Goal: Task Accomplishment & Management: Use online tool/utility

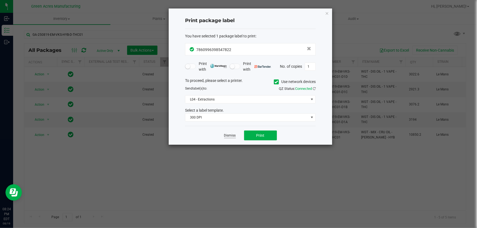
click at [228, 134] on link "Dismiss" at bounding box center [230, 135] width 12 height 5
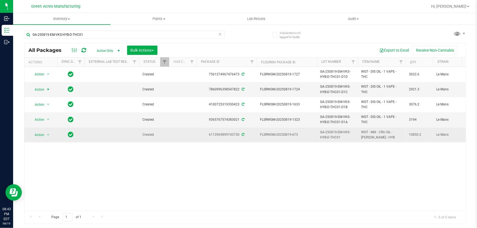
click at [41, 130] on td "Action Action Adjust qty Create package Edit attributes Global inventory Locate…" at bounding box center [40, 135] width 33 height 15
click at [41, 133] on span "Action" at bounding box center [37, 135] width 15 height 8
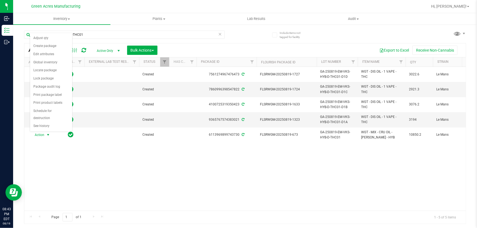
click at [205, 211] on div "Page 1 of 1 1 - 5 of 5 items" at bounding box center [245, 217] width 442 height 13
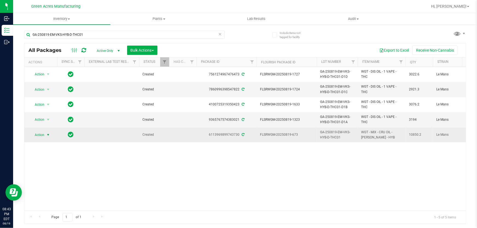
click at [49, 137] on span "select" at bounding box center [48, 135] width 4 height 4
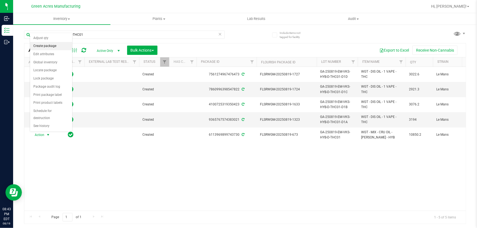
click at [48, 45] on li "Create package" at bounding box center [51, 46] width 42 height 8
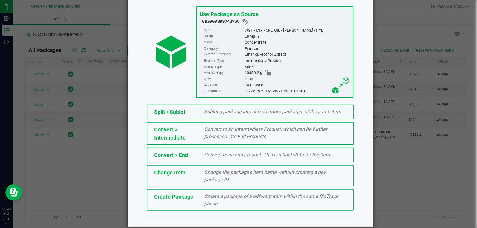
scroll to position [37, 0]
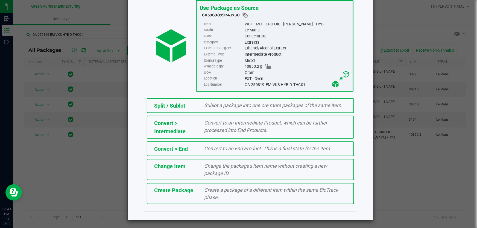
click at [249, 188] on span "Create a package of a different item within the same BioTrack phase." at bounding box center [272, 193] width 134 height 13
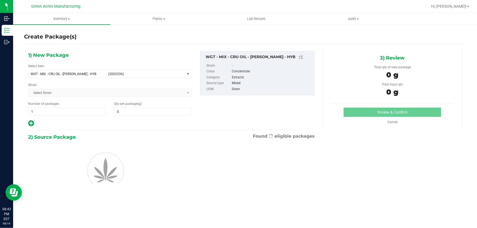
type input "0.0000"
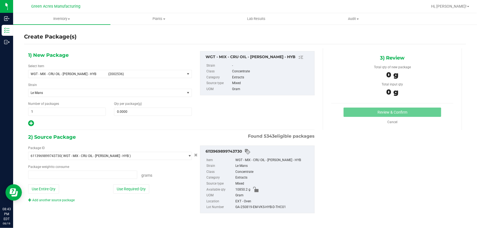
type input "0.0000 g"
click at [182, 74] on span "WGT - MIX - CRU OIL - [PERSON_NAME] - HYB (2002536)" at bounding box center [106, 74] width 156 height 8
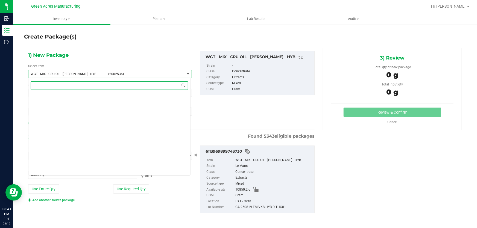
scroll to position [121067, 0]
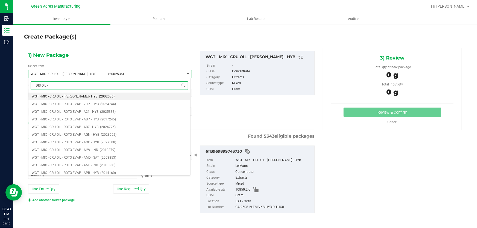
type input "DIS OIL - 1"
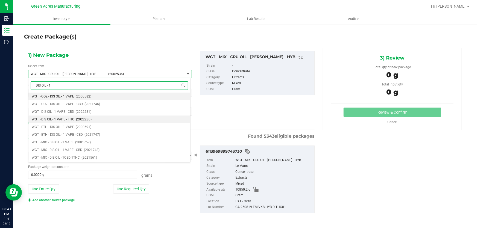
click at [67, 120] on span "WGT - DIS OIL - 1 VAPE - THC" at bounding box center [53, 120] width 43 height 4
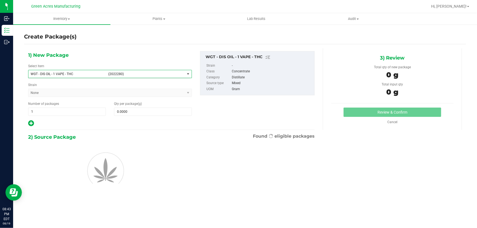
type input "0.0000"
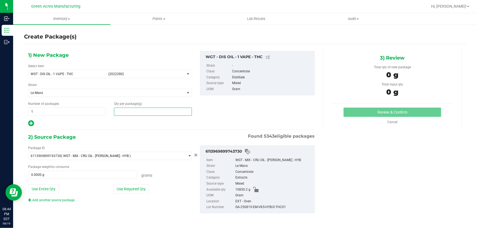
click at [152, 113] on span at bounding box center [153, 112] width 78 height 8
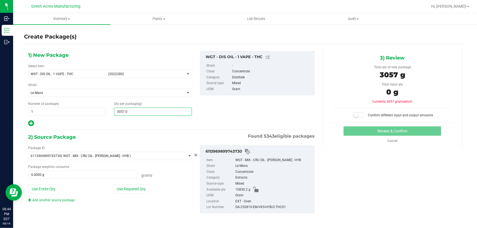
type input "3057.03"
type input "3,057.0300"
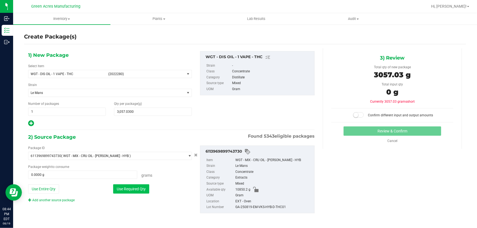
click at [141, 192] on button "Use Required Qty" at bounding box center [131, 189] width 36 height 9
type input "3057.0300 g"
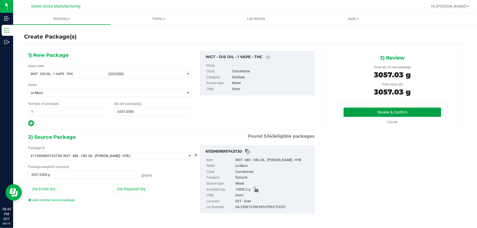
click at [409, 111] on button "Review & Confirm" at bounding box center [393, 112] width 98 height 9
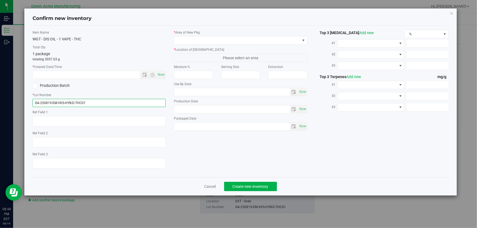
click at [103, 106] on input "GA-250819-EM-VKS-HYB-D-THC01" at bounding box center [99, 103] width 133 height 8
type input "GA-250819-EM-VKS-HYB-D-THC01-D1E"
click at [163, 75] on span "Now" at bounding box center [161, 75] width 9 height 8
type input "[DATE] 8:44 PM"
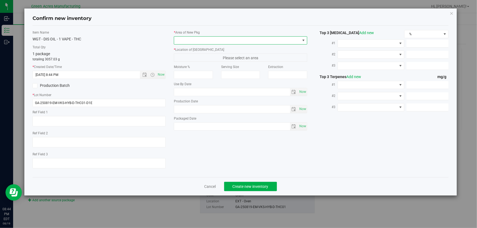
click at [284, 41] on span at bounding box center [237, 41] width 126 height 8
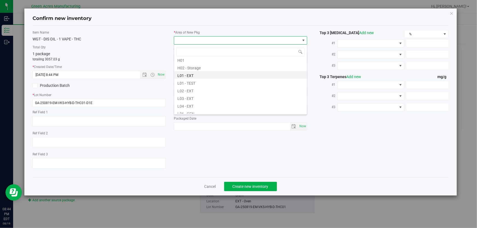
scroll to position [99, 0]
click at [208, 85] on li "L03 - EXT" at bounding box center [240, 86] width 133 height 8
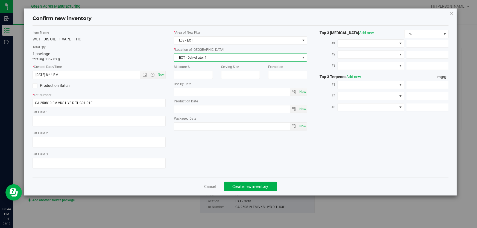
click at [219, 60] on span "EXT - Dehydrator 1" at bounding box center [237, 58] width 126 height 8
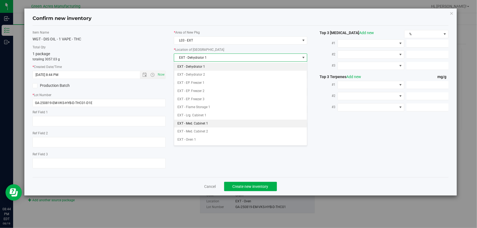
drag, startPoint x: 213, startPoint y: 118, endPoint x: 213, endPoint y: 125, distance: 7.4
click at [213, 125] on \}\}_listbox "EXT - Dehydrator 1 EXT - Dehydrator 2 EXT - EP. Freezer 1 EXT - EP. Freezer 2 E…" at bounding box center [240, 156] width 133 height 187
click at [214, 124] on li "EXT - Med. Cabinet 1" at bounding box center [240, 124] width 133 height 8
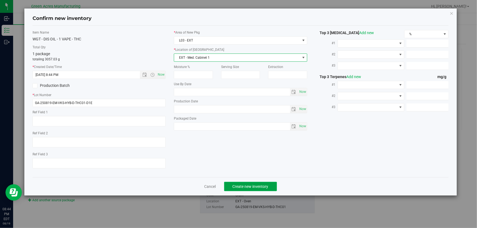
click at [252, 186] on span "Create new inventory" at bounding box center [251, 187] width 36 height 4
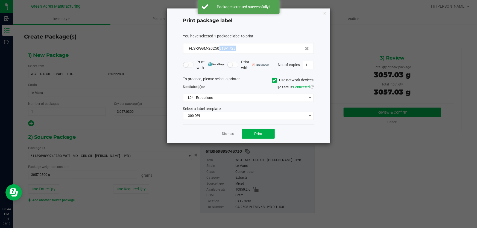
drag, startPoint x: 246, startPoint y: 52, endPoint x: 218, endPoint y: 51, distance: 27.6
click at [218, 51] on div "FLSRWGM-20250819-1729" at bounding box center [248, 48] width 131 height 11
copy span "819-1729"
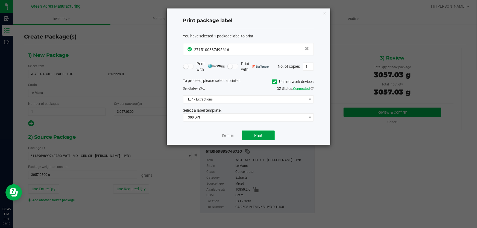
click at [266, 132] on button "Print" at bounding box center [258, 136] width 33 height 10
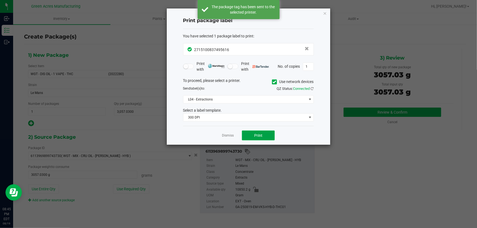
click at [266, 132] on button "Print" at bounding box center [258, 136] width 33 height 10
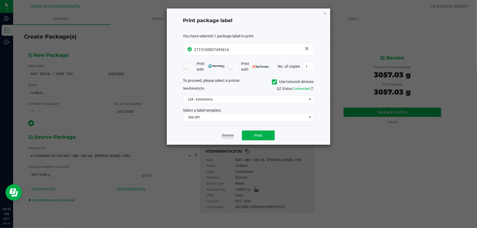
click at [226, 134] on link "Dismiss" at bounding box center [228, 135] width 12 height 5
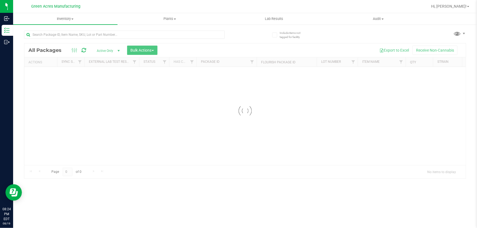
click at [83, 39] on div at bounding box center [124, 37] width 201 height 13
click at [84, 34] on input "text" at bounding box center [124, 35] width 201 height 8
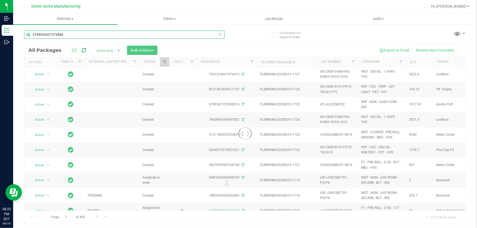
type input "3794532627372884"
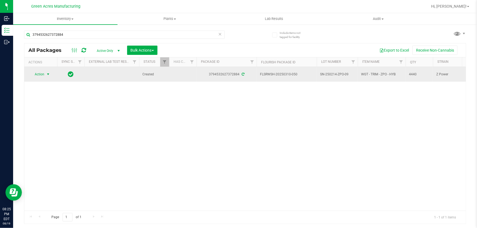
click at [41, 76] on span "Action" at bounding box center [37, 75] width 15 height 8
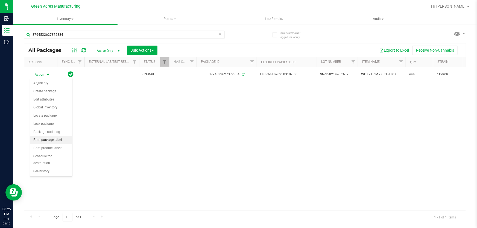
click at [43, 141] on li "Print package label" at bounding box center [51, 140] width 42 height 8
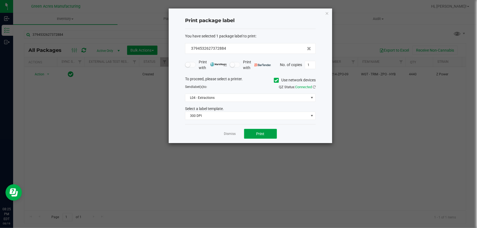
click at [249, 136] on button "Print" at bounding box center [260, 134] width 33 height 10
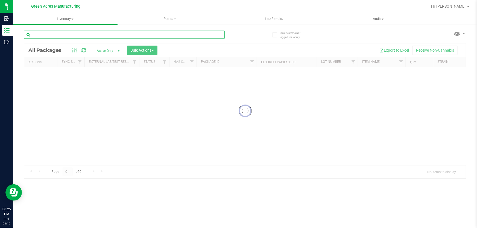
click at [109, 33] on input "text" at bounding box center [124, 35] width 201 height 8
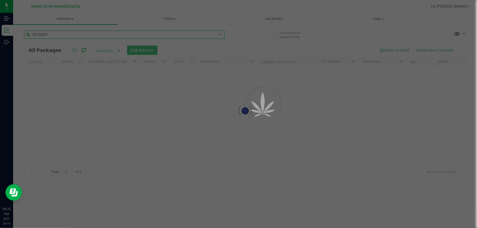
type input "51173371"
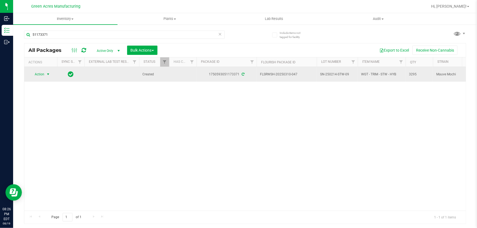
click at [38, 74] on span "Action" at bounding box center [37, 75] width 15 height 8
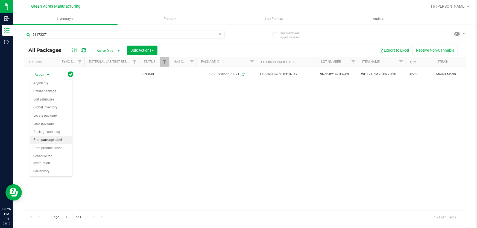
click at [48, 142] on li "Print package label" at bounding box center [51, 140] width 42 height 8
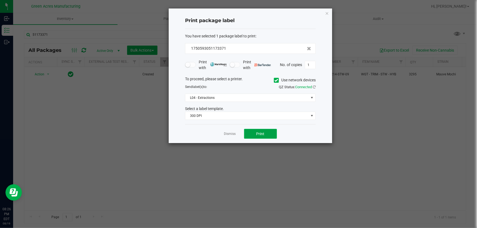
click at [251, 134] on button "Print" at bounding box center [260, 134] width 33 height 10
